Goal: Transaction & Acquisition: Download file/media

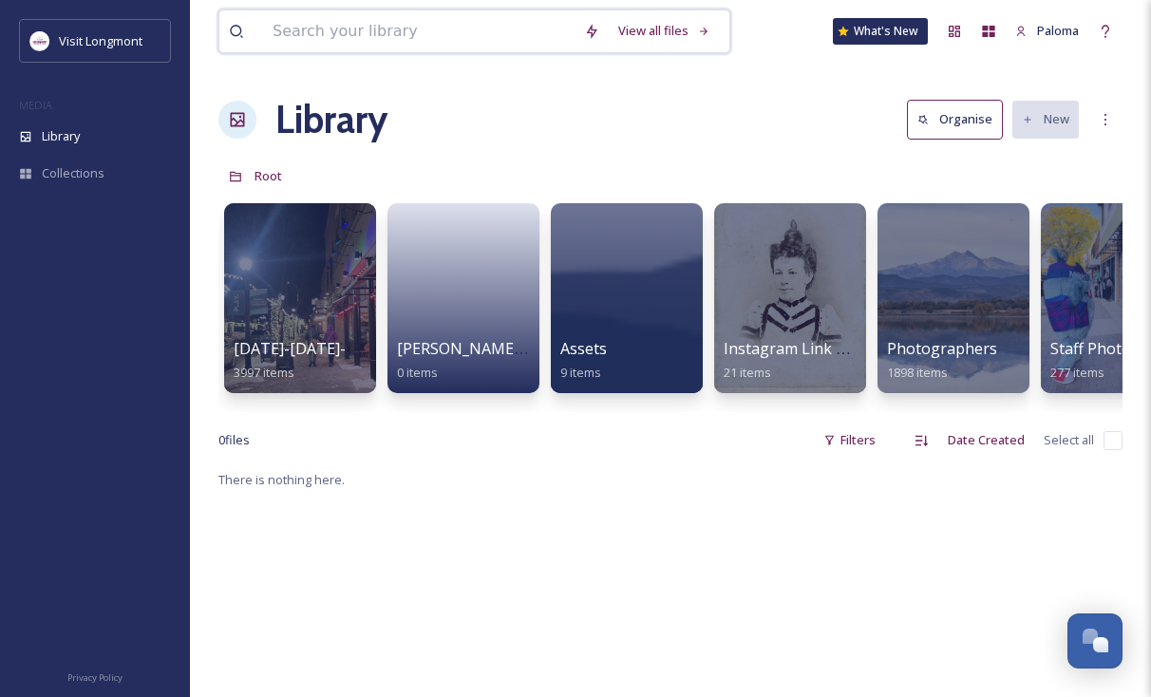
click at [357, 36] on input at bounding box center [418, 31] width 311 height 42
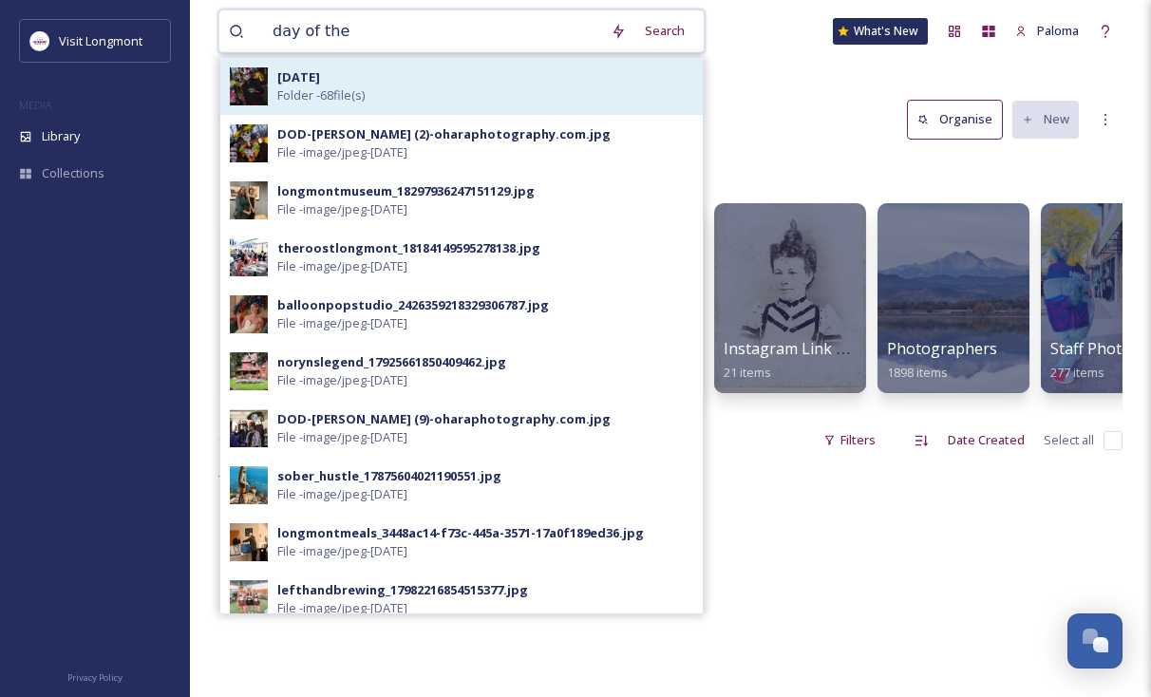
type input "day of the"
click at [320, 82] on strong "[DATE]" at bounding box center [298, 76] width 43 height 17
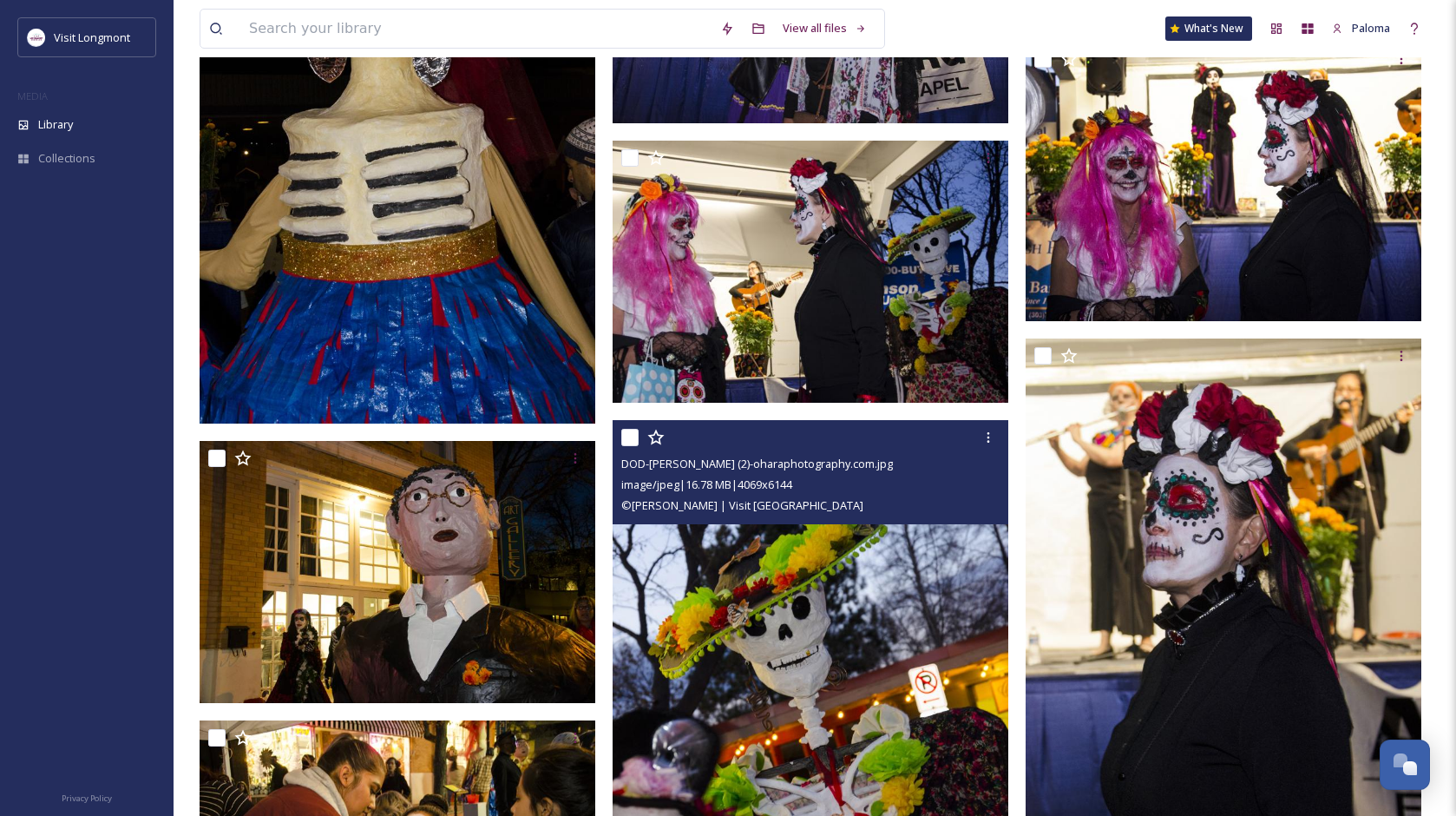
scroll to position [6358, 0]
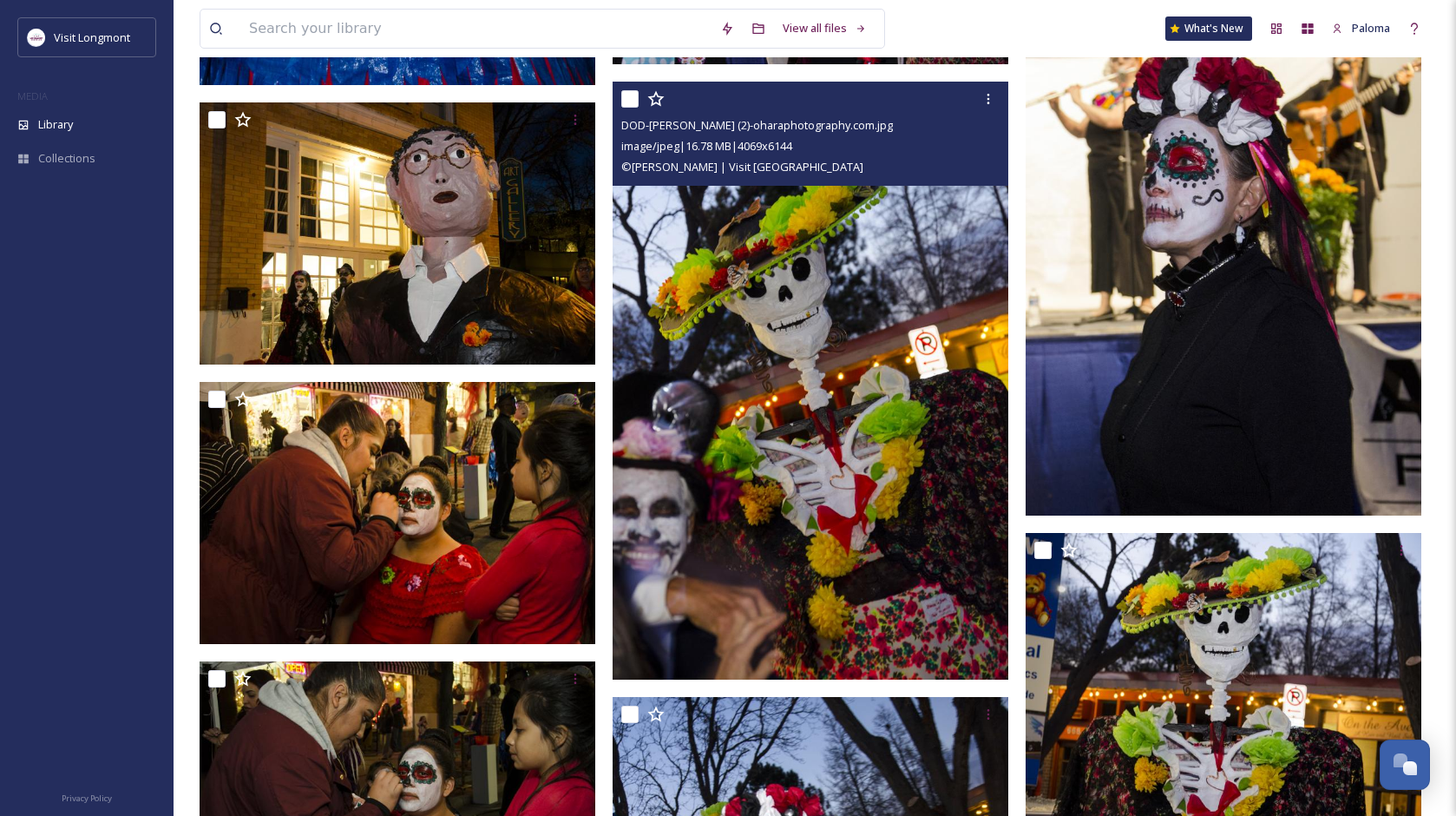
click at [891, 314] on img at bounding box center [810, 380] width 396 height 598
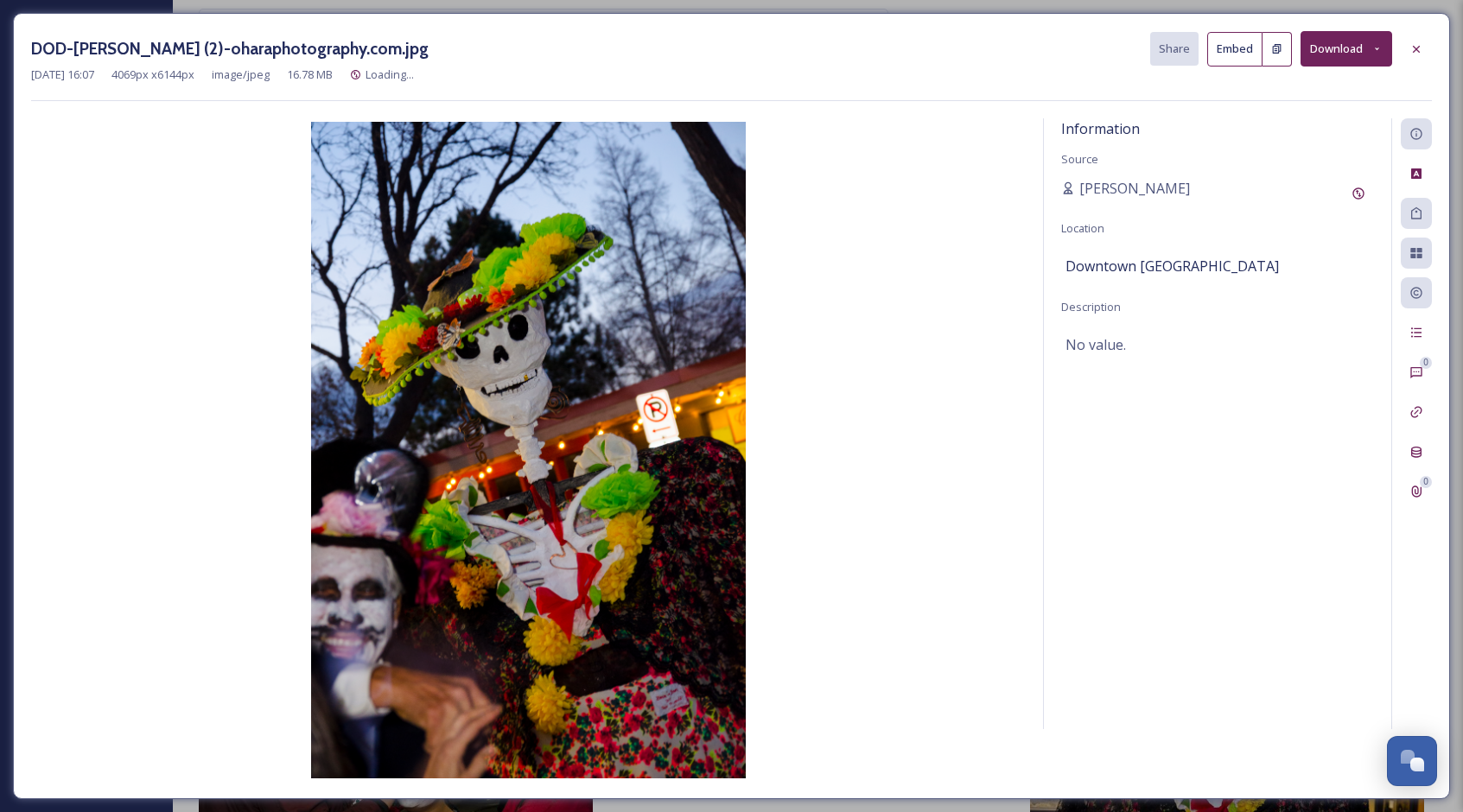
click at [1059, 45] on button "Download" at bounding box center [1346, 48] width 92 height 35
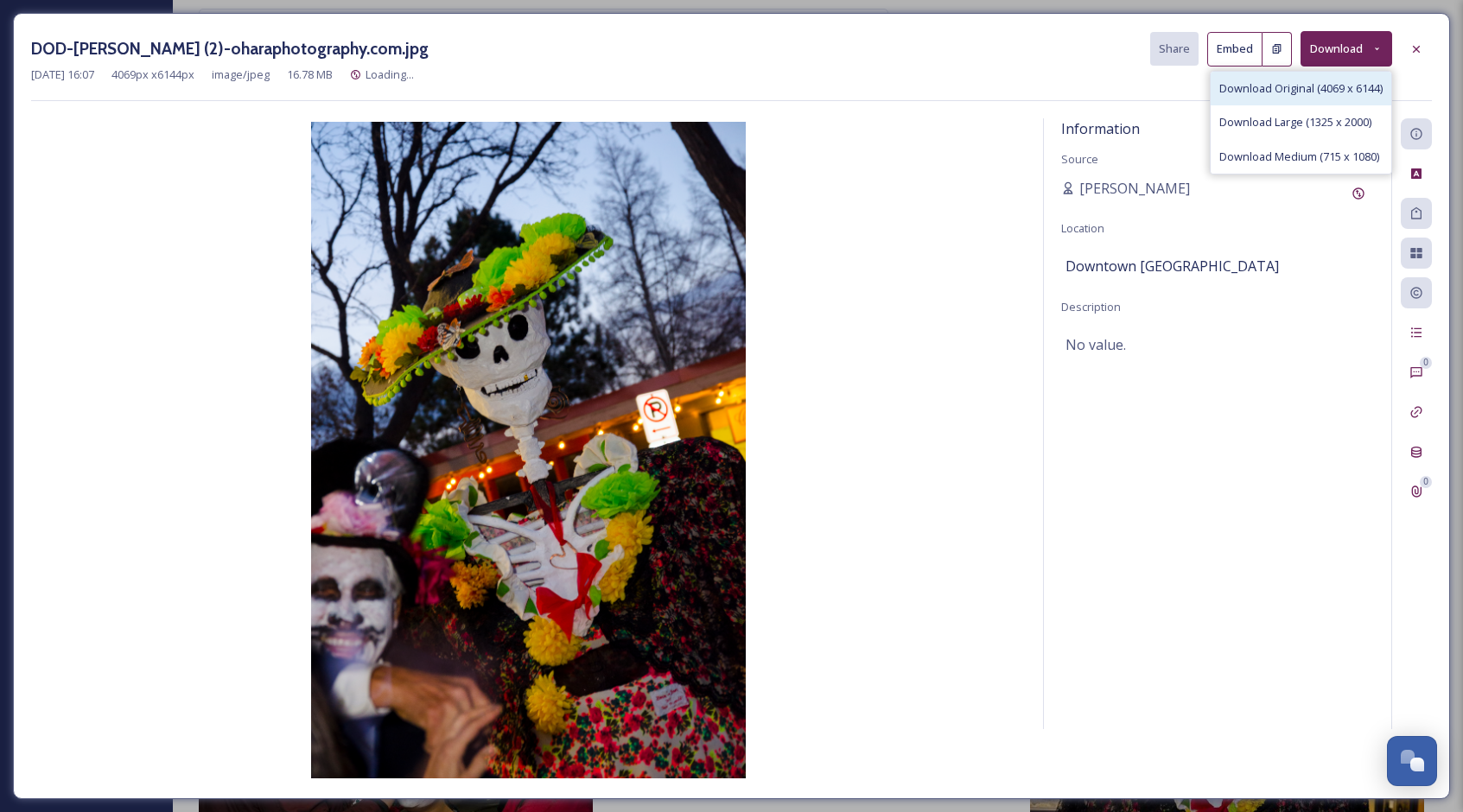
click at [1059, 88] on span "Download Original (4069 x 6144)" at bounding box center [1300, 88] width 163 height 16
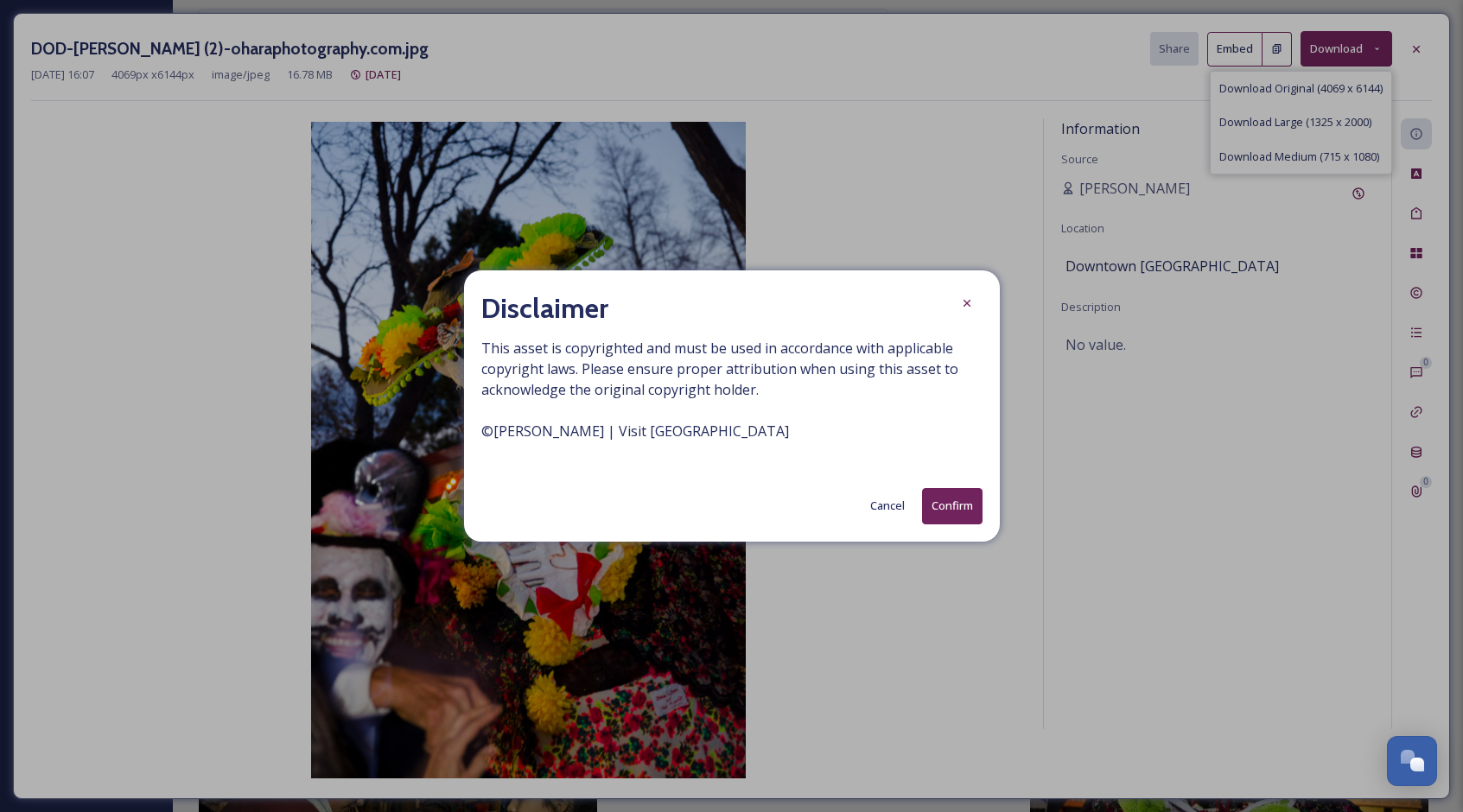
click at [974, 508] on button "Confirm" at bounding box center [952, 506] width 60 height 35
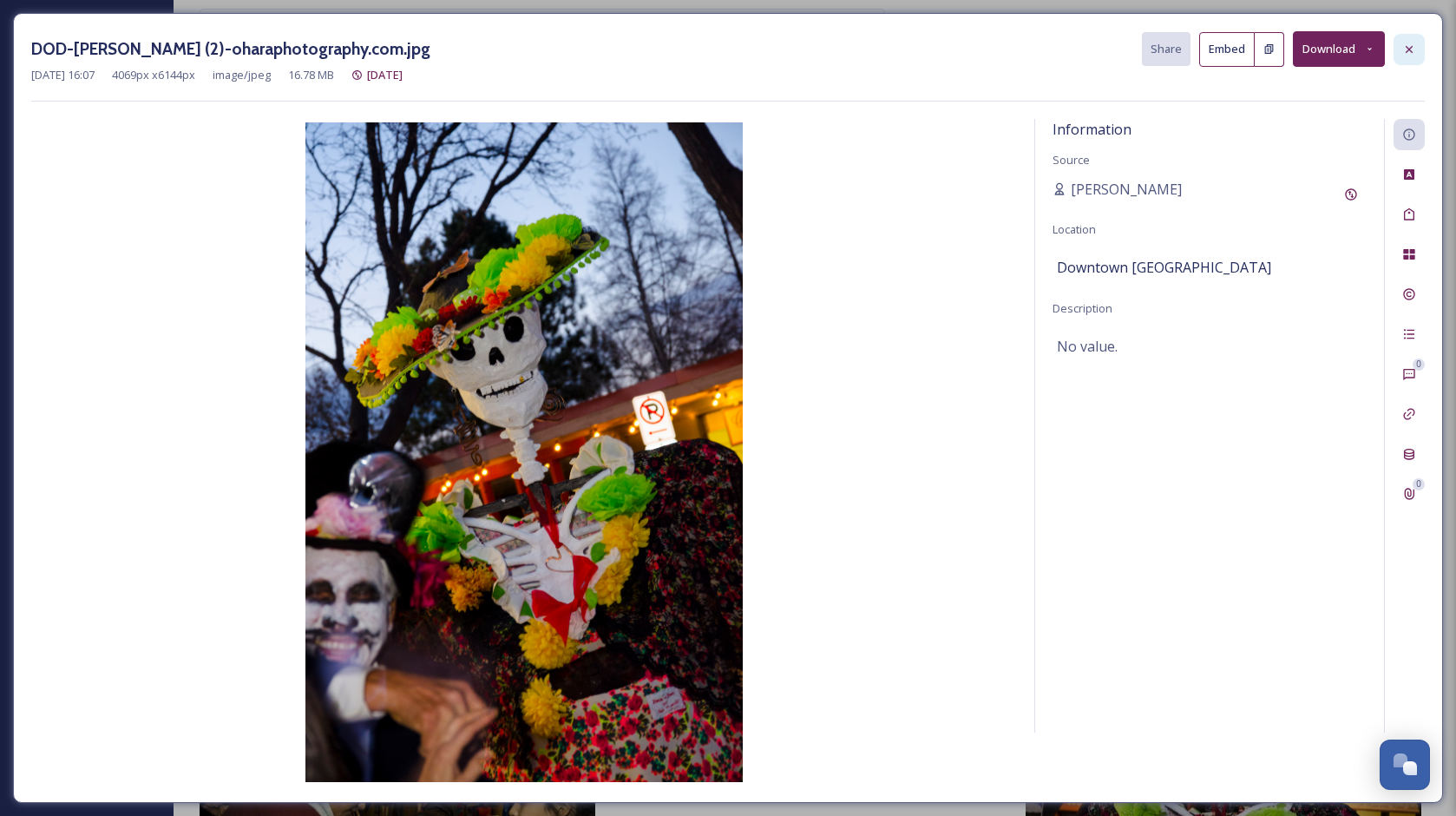
click at [1064, 46] on icon at bounding box center [1409, 48] width 7 height 7
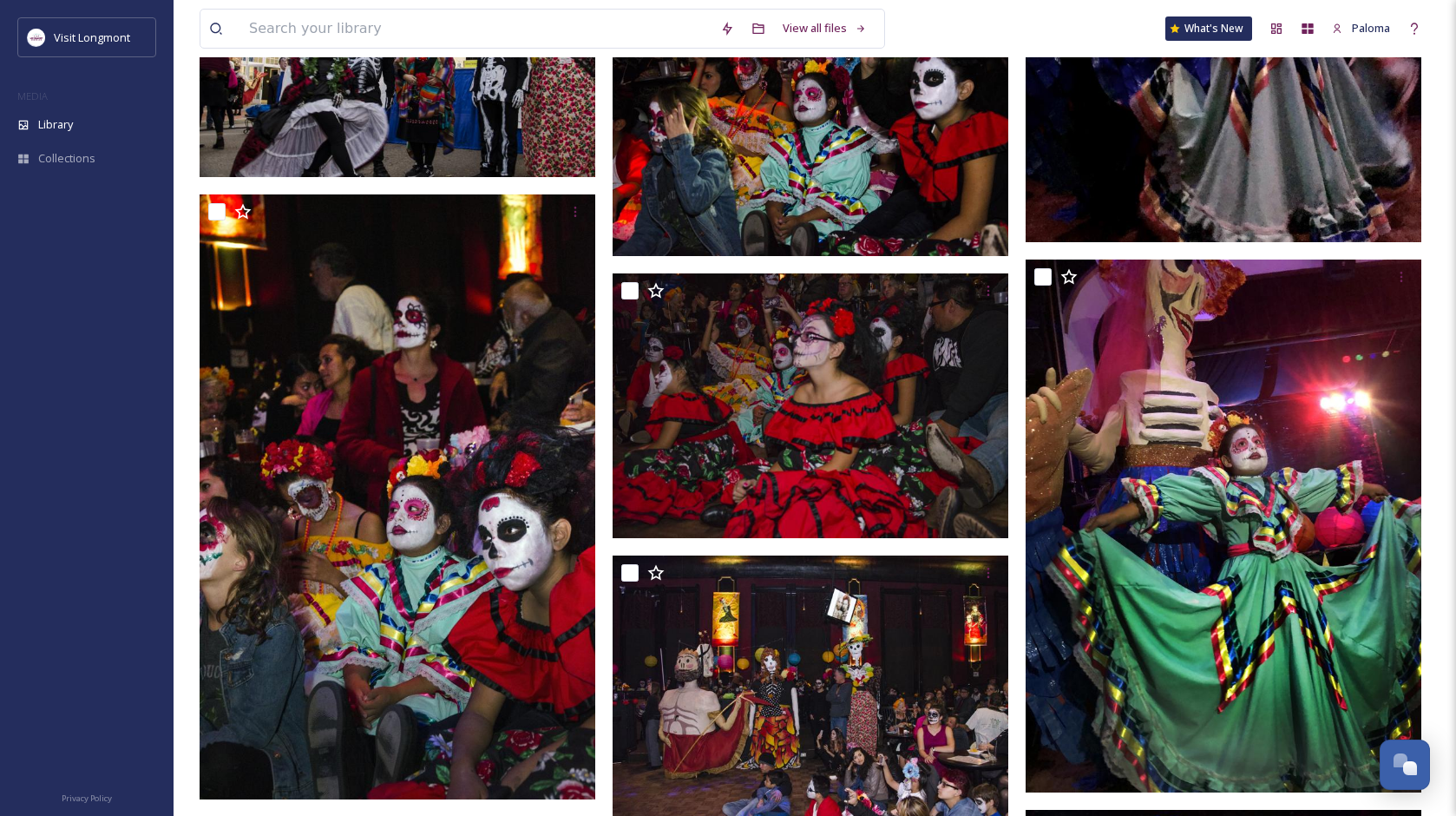
scroll to position [527, 0]
